Goal: Find specific page/section

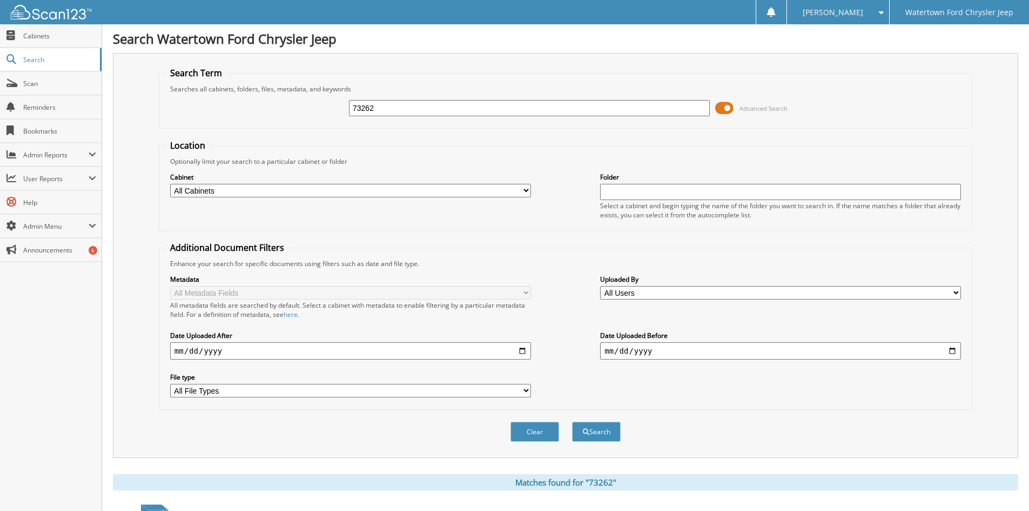
drag, startPoint x: 381, startPoint y: 109, endPoint x: 187, endPoint y: 111, distance: 193.4
click at [210, 111] on div "73262 Advanced Search" at bounding box center [566, 107] width 802 height 29
type input "76025"
click at [572, 421] on button "Search" at bounding box center [596, 431] width 49 height 20
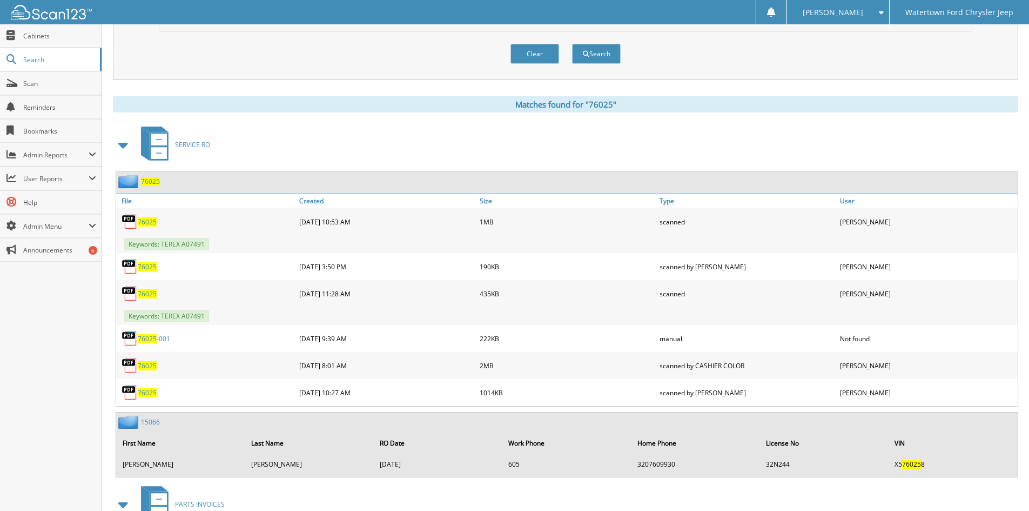
scroll to position [378, 0]
click at [155, 221] on span "76025" at bounding box center [147, 221] width 19 height 9
click at [140, 294] on span "76025" at bounding box center [147, 293] width 19 height 9
